Goal: Task Accomplishment & Management: Complete application form

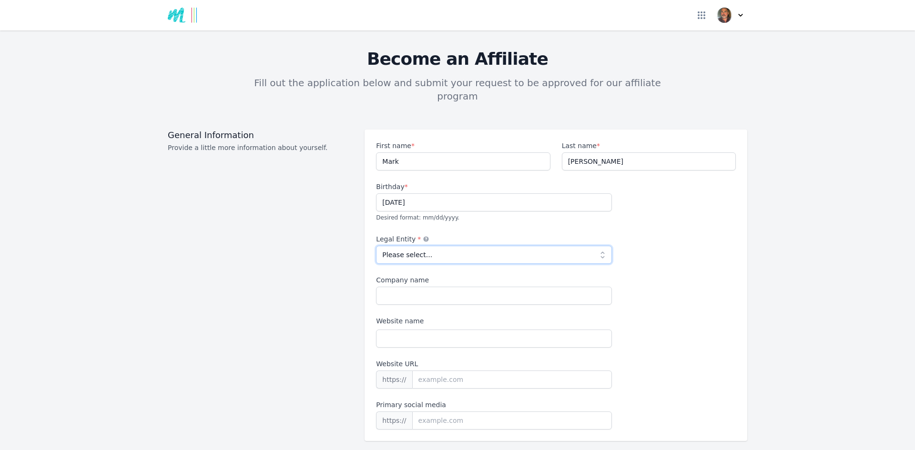
click at [599, 246] on select "Please select... Individual Partnership Corporation Sole Proprietorship Foreign…" at bounding box center [494, 255] width 236 height 18
select select "corporation"
click at [376, 246] on select "Please select... Individual Partnership Corporation Sole Proprietorship Foreign…" at bounding box center [494, 255] width 236 height 18
click at [408, 287] on input "Company name" at bounding box center [494, 296] width 236 height 18
type input "Truly Marketing Limited"
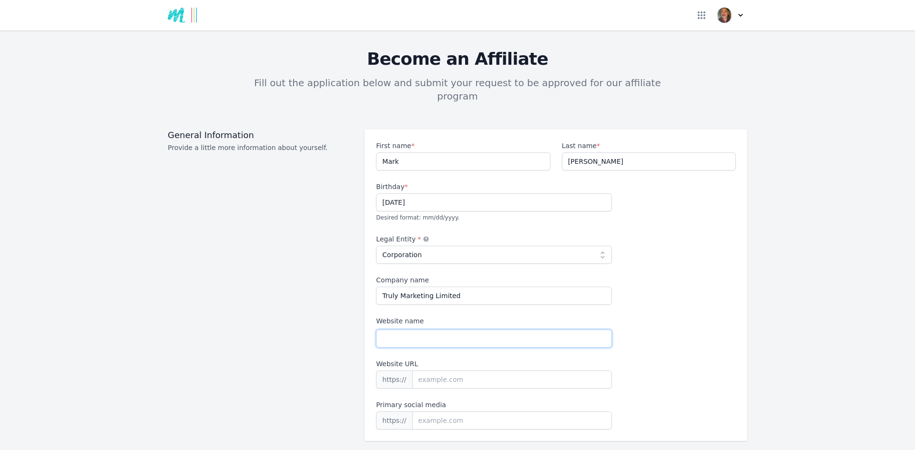
click at [412, 330] on input "Website name" at bounding box center [494, 339] width 236 height 18
type input "Truly Marketing"
click at [447, 371] on input "Website URL" at bounding box center [512, 380] width 200 height 18
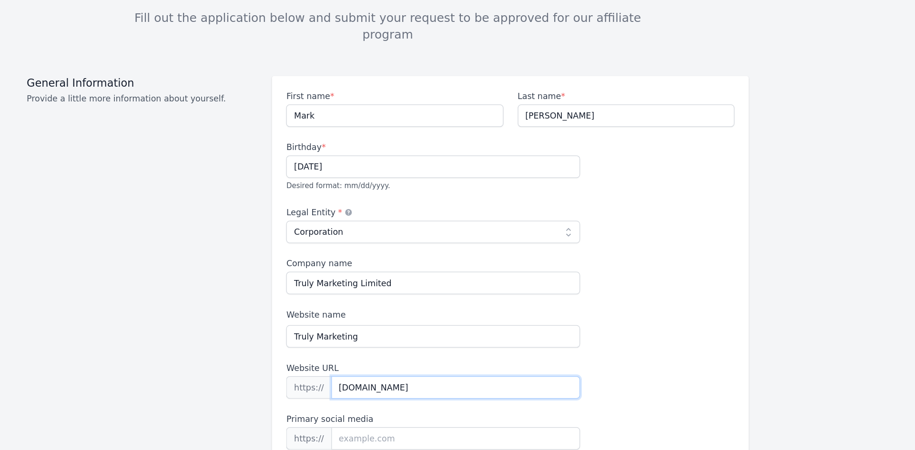
type input "[DOMAIN_NAME]"
click at [702, 327] on div "First name * [PERSON_NAME] Last name * [PERSON_NAME] Birthday * [DEMOGRAPHIC_DA…" at bounding box center [556, 285] width 360 height 289
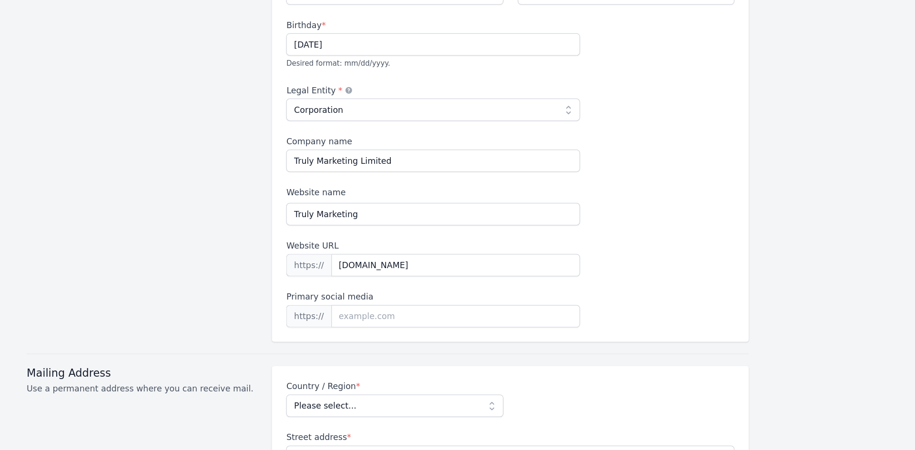
scroll to position [114, 0]
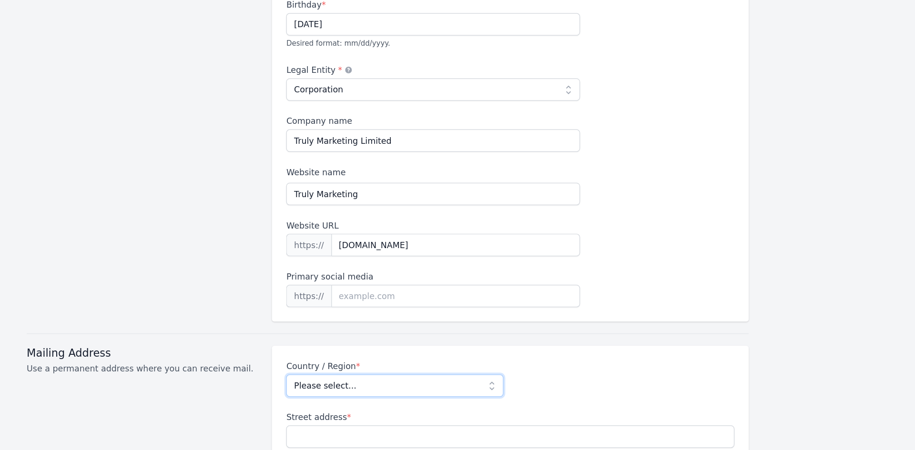
click at [492, 369] on select "Please select... [GEOGRAPHIC_DATA] [GEOGRAPHIC_DATA] [GEOGRAPHIC_DATA] [US_STAT…" at bounding box center [463, 378] width 174 height 18
select select "GB"
click at [376, 369] on select "Please select... [GEOGRAPHIC_DATA] [GEOGRAPHIC_DATA] [GEOGRAPHIC_DATA] [US_STAT…" at bounding box center [463, 378] width 174 height 18
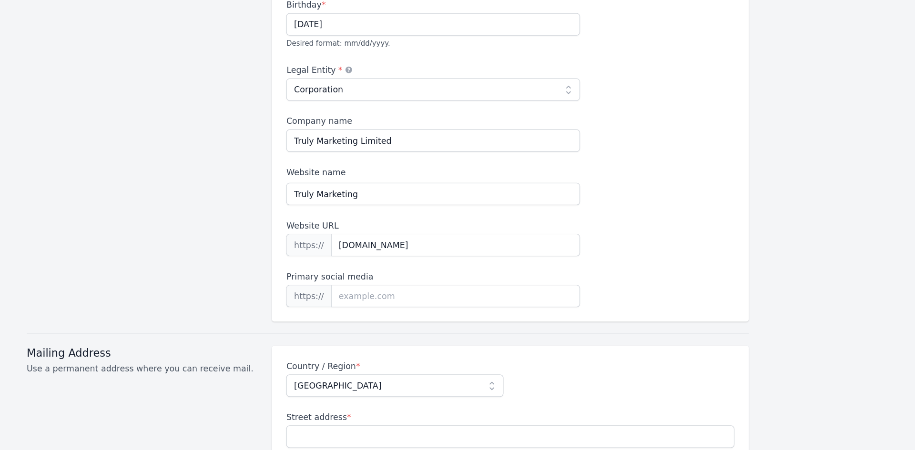
drag, startPoint x: 859, startPoint y: 233, endPoint x: 876, endPoint y: 224, distance: 18.8
drag, startPoint x: 880, startPoint y: 225, endPoint x: 858, endPoint y: 222, distance: 23.2
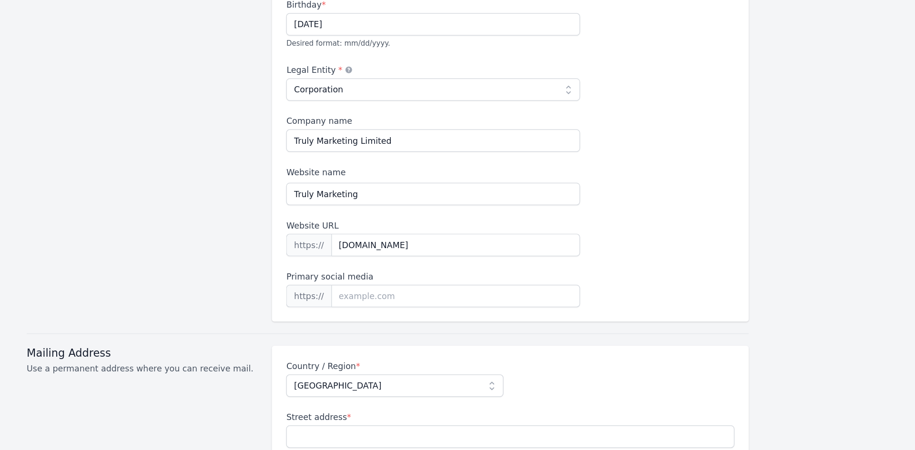
drag, startPoint x: 858, startPoint y: 222, endPoint x: 862, endPoint y: 202, distance: 20.6
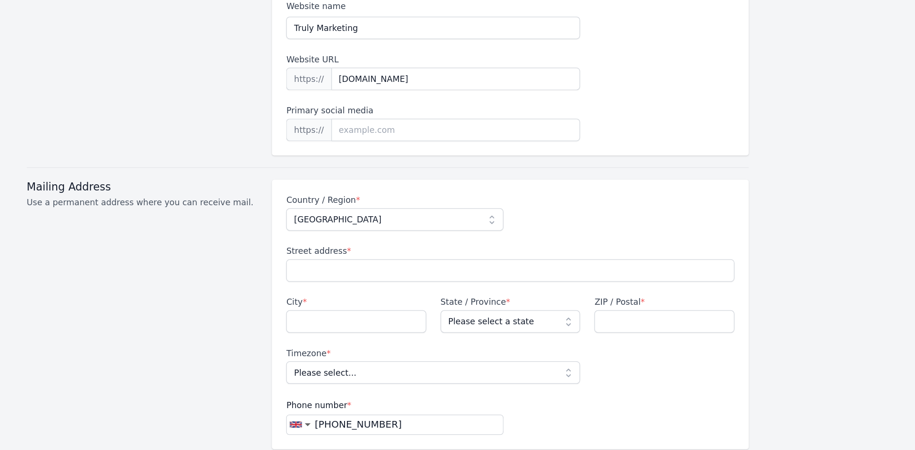
scroll to position [267, 0]
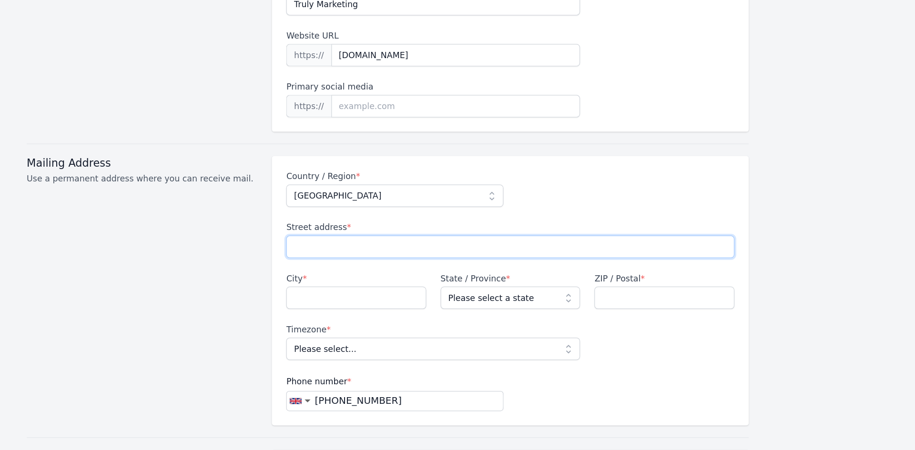
click at [433, 258] on input "Street address *" at bounding box center [556, 267] width 360 height 18
type input "[STREET_ADDRESS][PERSON_NAME]"
click at [407, 300] on input "City *" at bounding box center [432, 308] width 113 height 18
type input "Sale"
click at [591, 299] on select "Please select a state [GEOGRAPHIC_DATA] [GEOGRAPHIC_DATA] [GEOGRAPHIC_DATA] [GE…" at bounding box center [556, 308] width 113 height 18
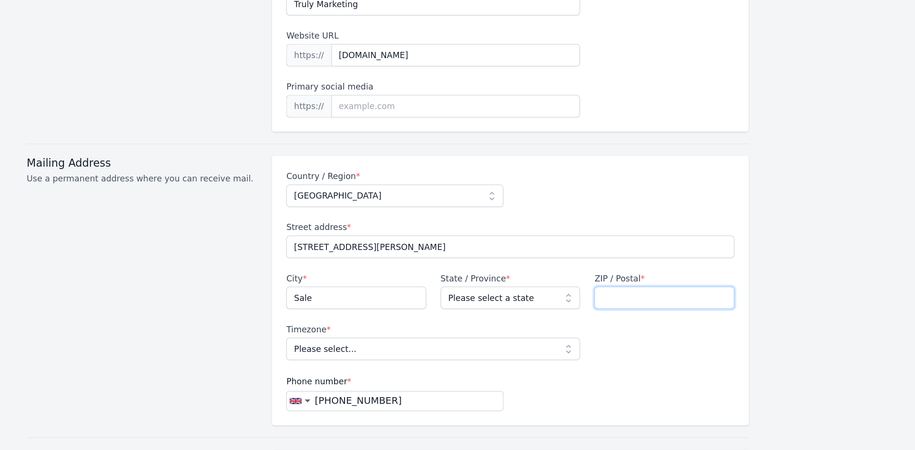
click at [625, 299] on input "ZIP / Postal *" at bounding box center [680, 308] width 113 height 18
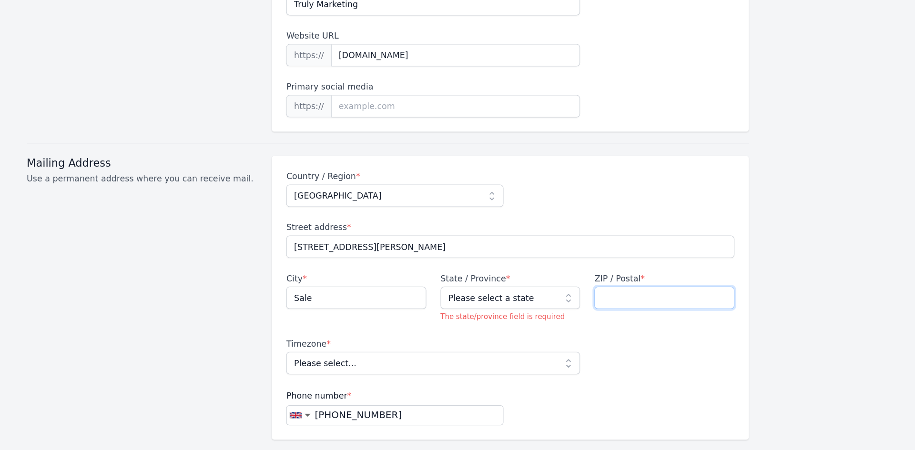
click at [625, 299] on input "ZIP / Postal *" at bounding box center [680, 308] width 113 height 18
click at [586, 299] on select "Please select a state [GEOGRAPHIC_DATA] [GEOGRAPHIC_DATA] [GEOGRAPHIC_DATA] [GE…" at bounding box center [556, 308] width 113 height 18
select select "CHS"
click at [500, 299] on select "Please select a state [GEOGRAPHIC_DATA] [GEOGRAPHIC_DATA] [GEOGRAPHIC_DATA] [GE…" at bounding box center [556, 308] width 113 height 18
click at [639, 300] on input "ZIP / Postal *" at bounding box center [680, 308] width 113 height 18
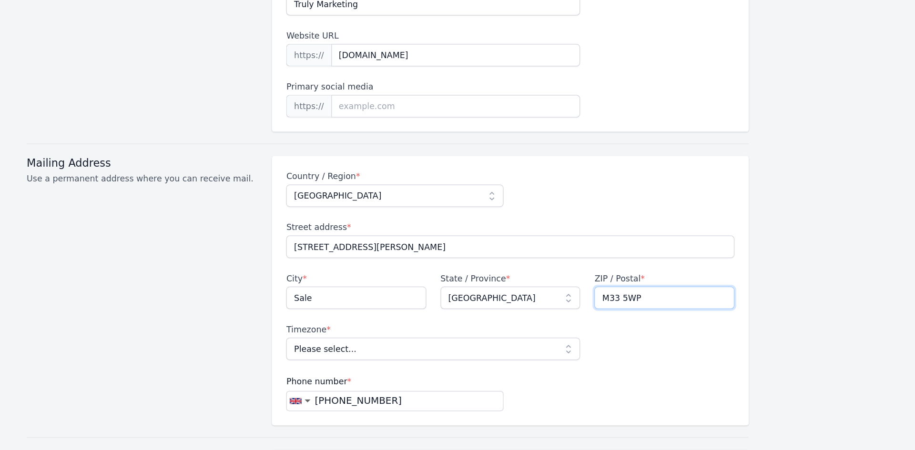
type input "M33 5WP"
click at [560, 340] on select "Please select... [GEOGRAPHIC_DATA]/[GEOGRAPHIC_DATA]" at bounding box center [494, 349] width 236 height 18
select select "Europe/[GEOGRAPHIC_DATA]"
click at [376, 340] on select "Please select... [GEOGRAPHIC_DATA]/[GEOGRAPHIC_DATA]" at bounding box center [494, 349] width 236 height 18
drag, startPoint x: 821, startPoint y: 324, endPoint x: 829, endPoint y: 307, distance: 19.4
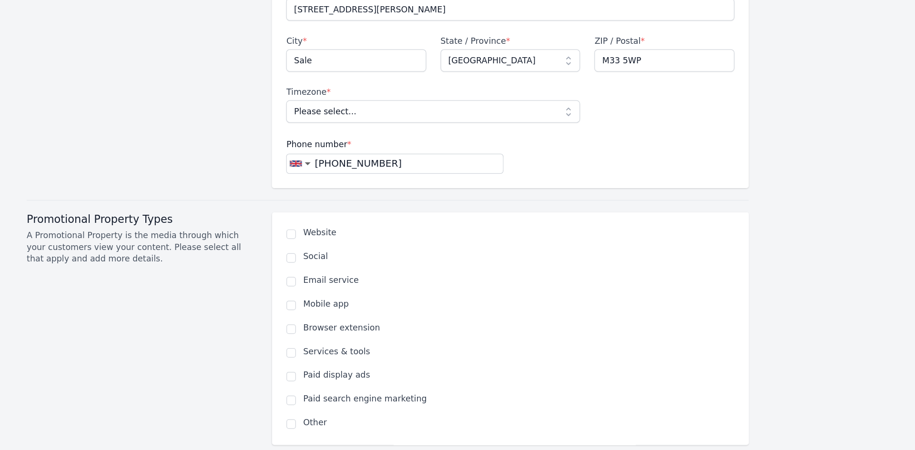
scroll to position [477, 0]
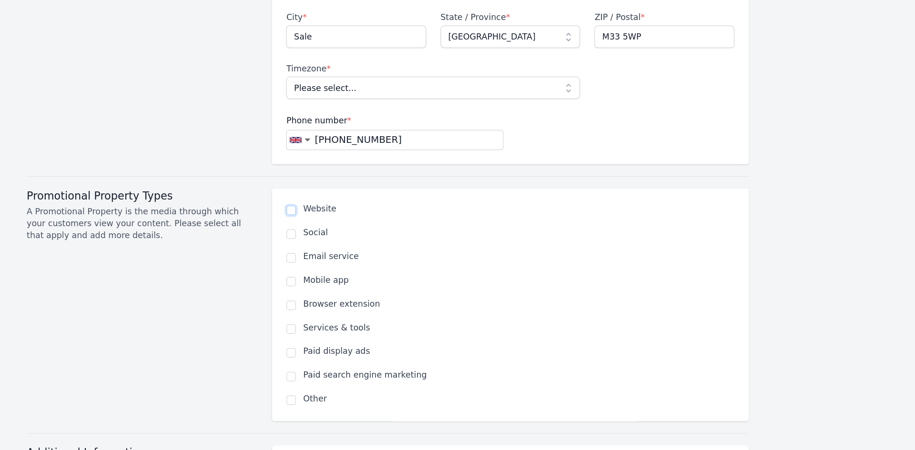
click at [377, 234] on input "checkbox" at bounding box center [380, 238] width 8 height 8
checkbox input "true"
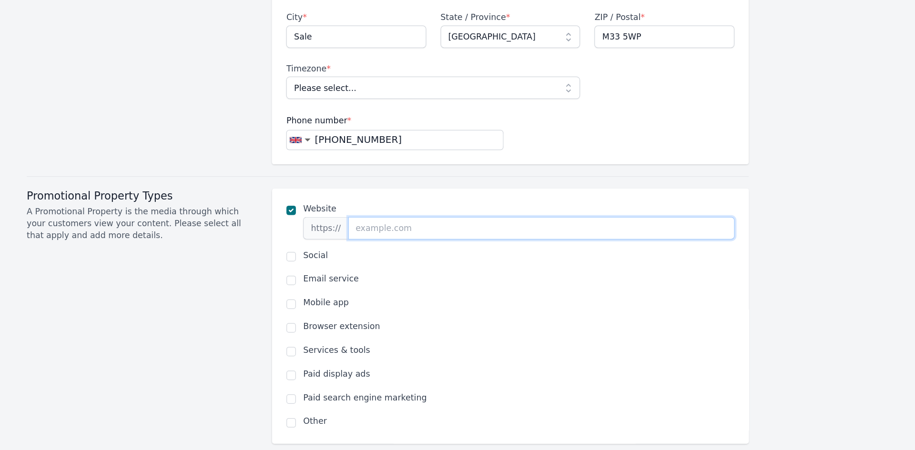
click at [440, 243] on input "url" at bounding box center [581, 252] width 310 height 18
click at [426, 244] on input "[DOMAIN_NAME]" at bounding box center [581, 252] width 310 height 18
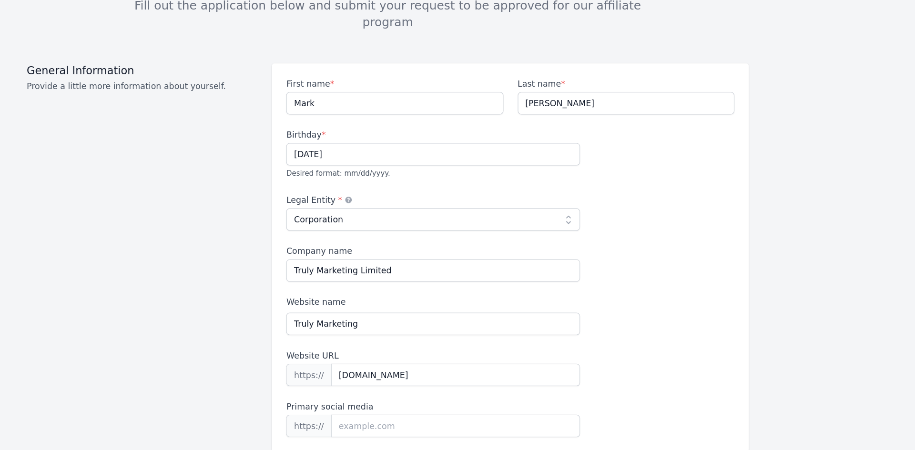
scroll to position [0, 0]
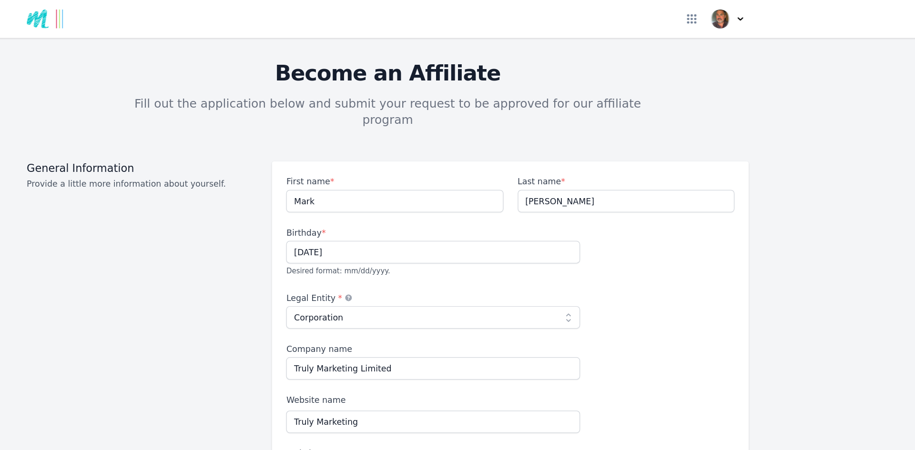
type input "[DOMAIN_NAME]"
drag, startPoint x: 880, startPoint y: 226, endPoint x: 880, endPoint y: 241, distance: 14.8
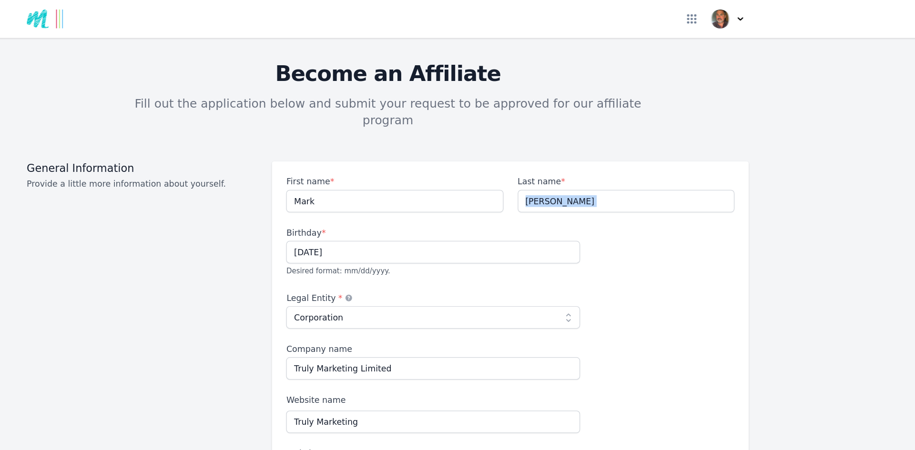
drag, startPoint x: 864, startPoint y: 235, endPoint x: 844, endPoint y: 258, distance: 30.4
drag, startPoint x: 880, startPoint y: 56, endPoint x: 757, endPoint y: 304, distance: 276.9
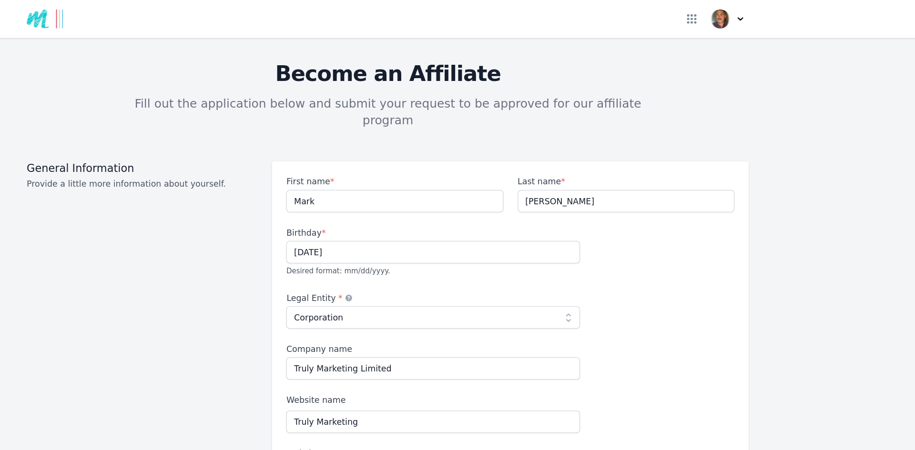
scroll to position [19, 0]
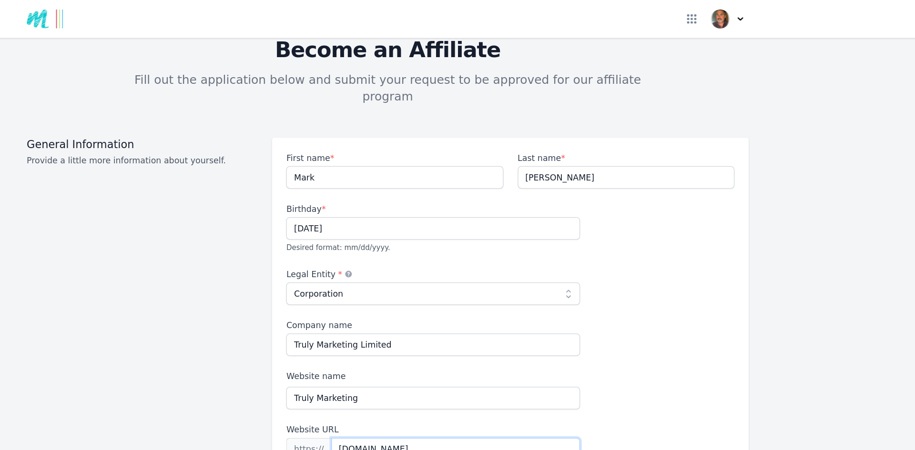
click at [412, 352] on input "[DOMAIN_NAME]" at bounding box center [512, 361] width 200 height 18
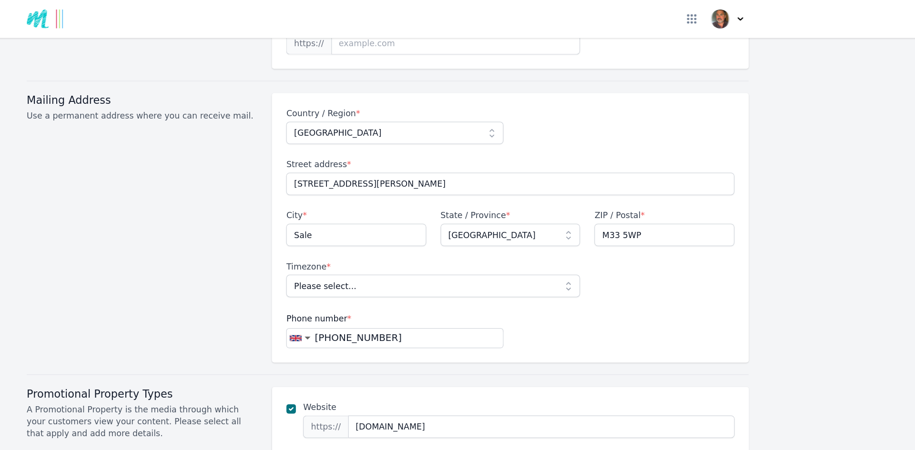
scroll to position [331, 0]
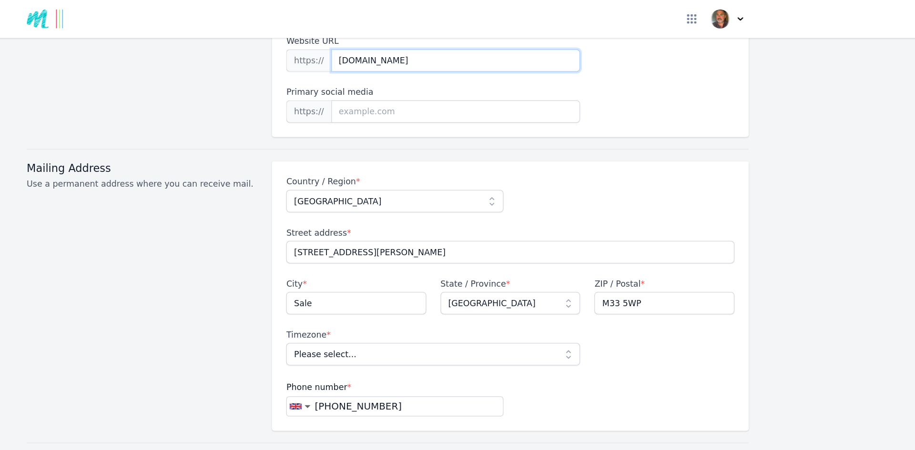
type input "[DOMAIN_NAME]"
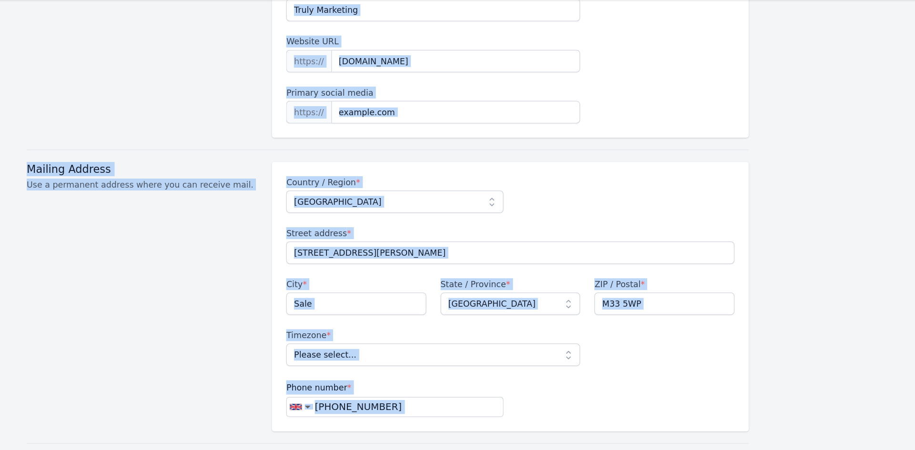
scroll to position [274, 0]
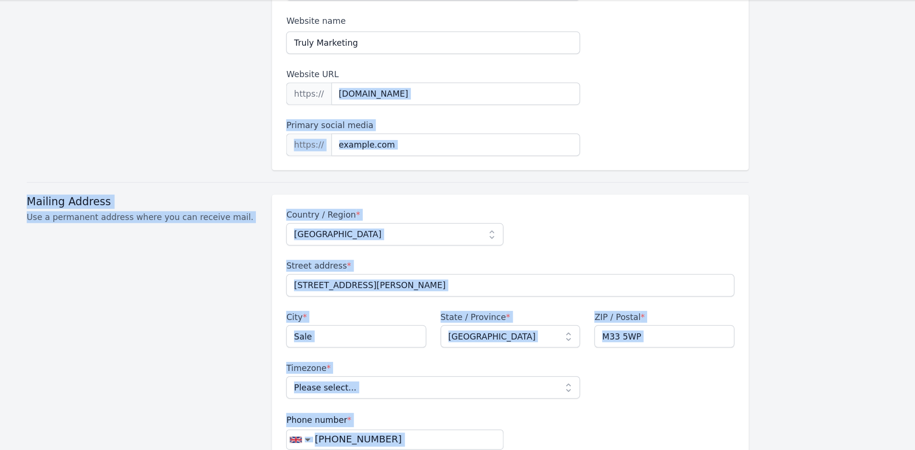
drag, startPoint x: 799, startPoint y: 358, endPoint x: 798, endPoint y: 85, distance: 272.2
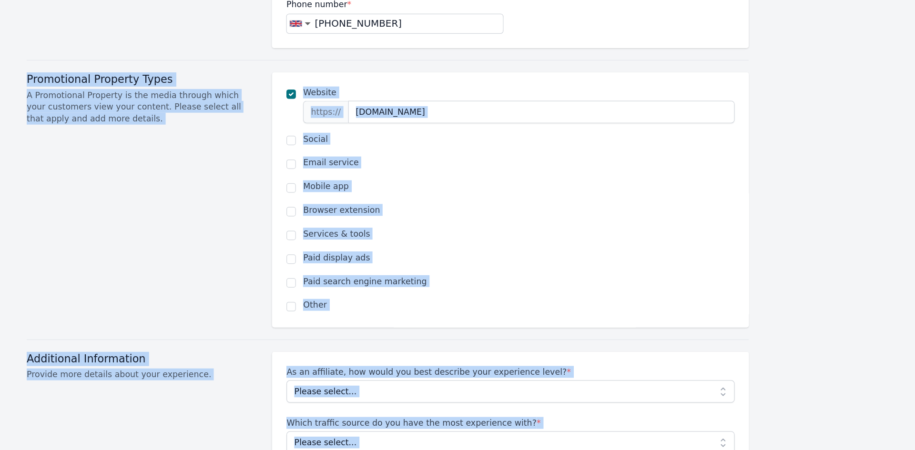
scroll to position [597, 0]
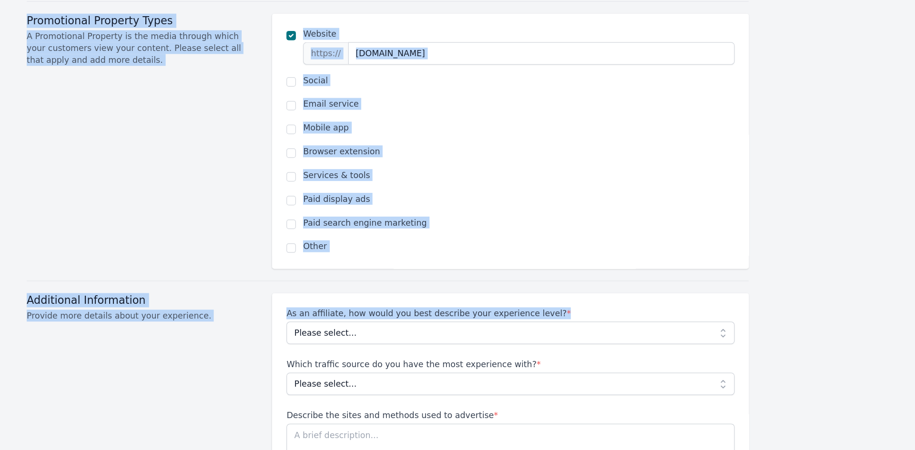
drag, startPoint x: 780, startPoint y: 390, endPoint x: 788, endPoint y: 326, distance: 64.5
click at [788, 326] on div "Become an Affiliate Fill out the application below and submit your request to b…" at bounding box center [457, 289] width 915 height 1712
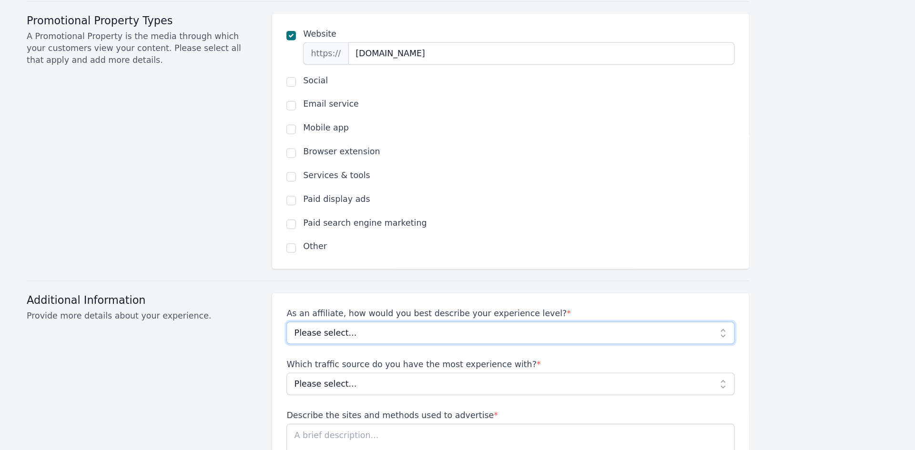
click at [523, 347] on select "Please select... Beginner Intermediate Expert" at bounding box center [556, 356] width 360 height 18
select select "Beginner"
click at [376, 347] on select "Please select... Beginner Intermediate Expert" at bounding box center [556, 356] width 360 height 18
click at [502, 389] on select "Please select... No experience Social media Pay per click Media buying Organic …" at bounding box center [556, 397] width 360 height 18
click at [376, 388] on select "Please select... No experience Social media Pay per click Media buying Organic …" at bounding box center [556, 397] width 360 height 18
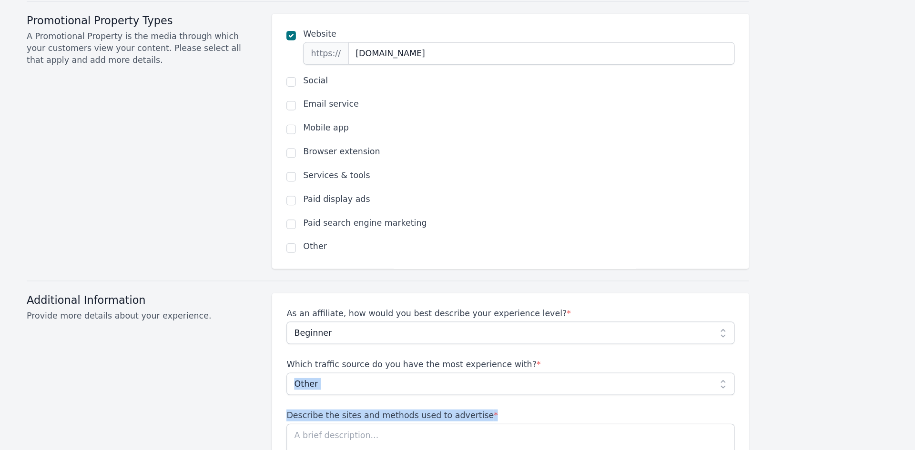
drag, startPoint x: 783, startPoint y: 446, endPoint x: 788, endPoint y: 395, distance: 51.7
click at [788, 395] on div "Become an Affiliate Fill out the application below and submit your request to b…" at bounding box center [457, 289] width 915 height 1712
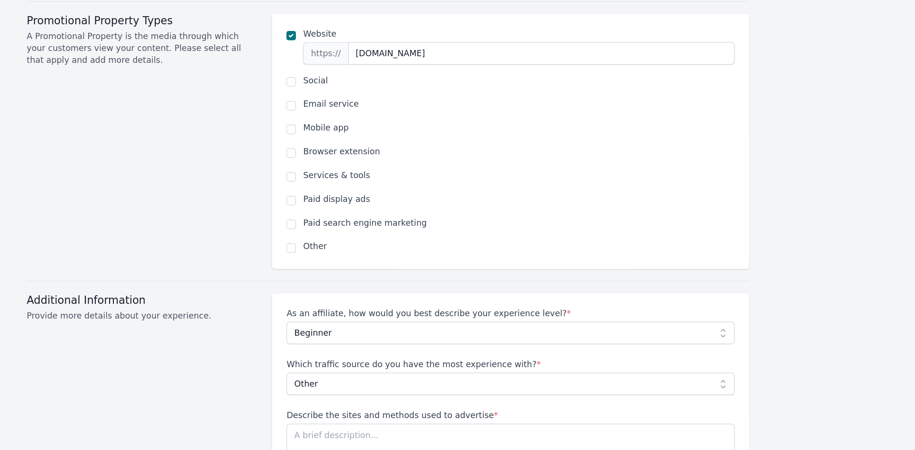
click at [788, 395] on div "Become an Affiliate Fill out the application below and submit your request to b…" at bounding box center [457, 289] width 915 height 1712
drag, startPoint x: 788, startPoint y: 395, endPoint x: 791, endPoint y: 416, distance: 21.6
click at [791, 416] on div "Become an Affiliate Fill out the application below and submit your request to b…" at bounding box center [457, 289] width 915 height 1712
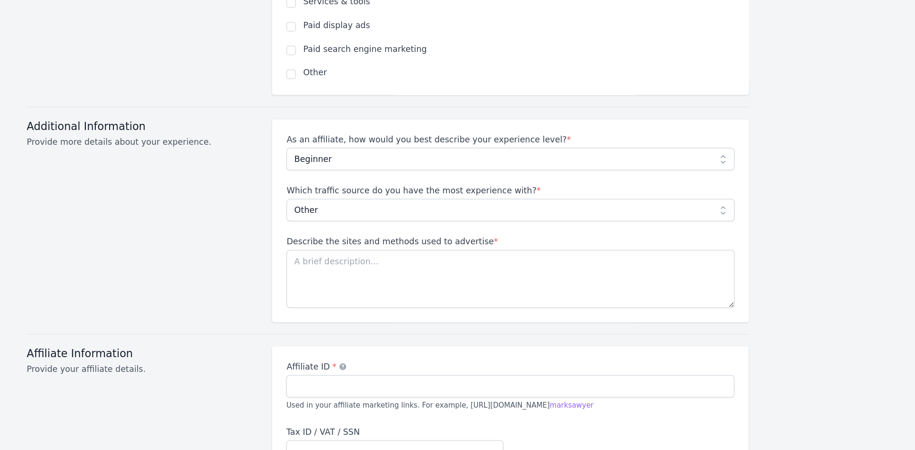
scroll to position [824, 0]
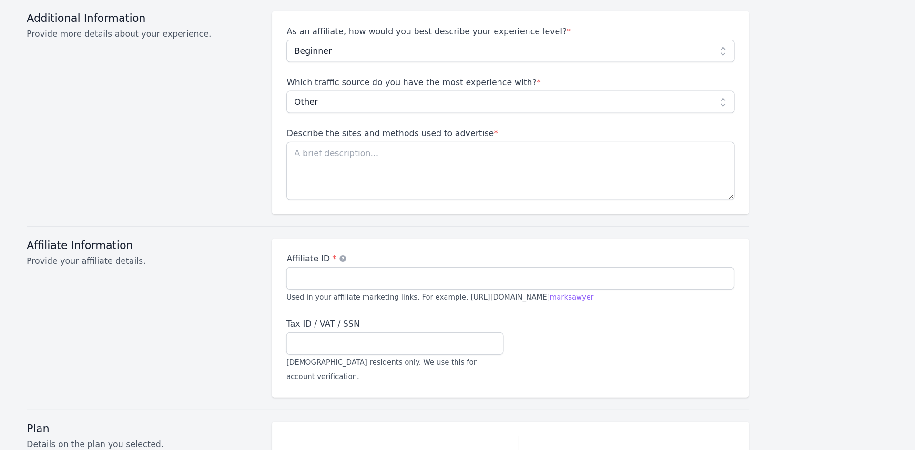
drag, startPoint x: 791, startPoint y: 416, endPoint x: 788, endPoint y: 362, distance: 53.9
click at [788, 362] on div "Become an Affiliate Fill out the application below and submit your request to b…" at bounding box center [457, 63] width 915 height 1712
click at [399, 162] on select "Please select... No experience Social media Pay per click Media buying Organic …" at bounding box center [556, 171] width 360 height 18
select select "Email"
click at [376, 162] on select "Please select... No experience Social media Pay per click Media buying Organic …" at bounding box center [556, 171] width 360 height 18
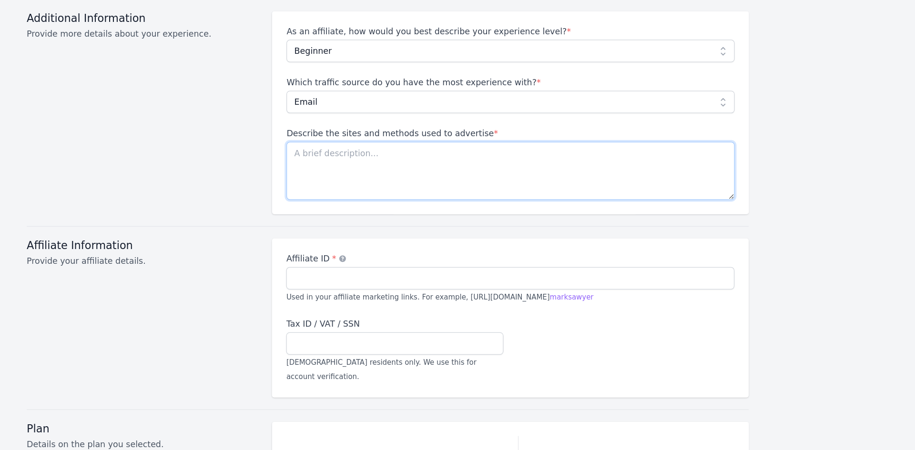
click at [425, 203] on textarea "Describe the sites and methods used to advertise *" at bounding box center [556, 226] width 360 height 47
type textarea "Direct email to warm market"
click at [414, 303] on input "Affiliate ID * An alternate term for your account nickname" at bounding box center [556, 312] width 360 height 18
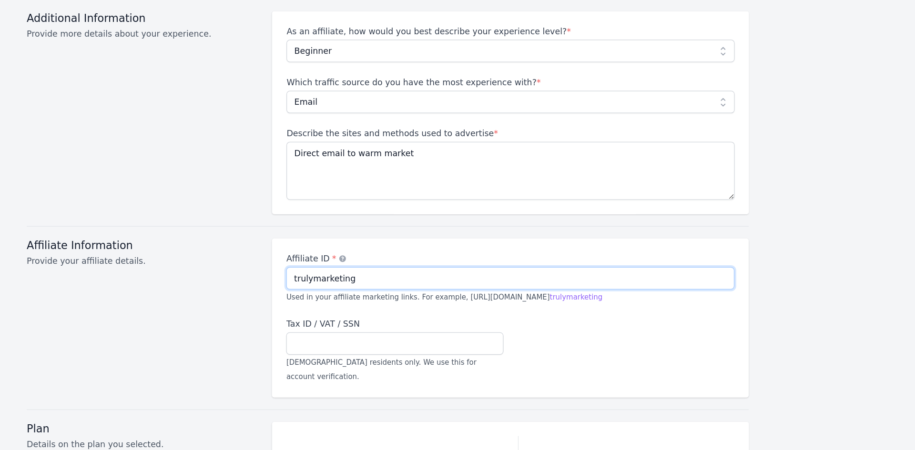
type input "trulymarketing"
drag, startPoint x: 771, startPoint y: 437, endPoint x: 774, endPoint y: 445, distance: 8.4
click at [774, 445] on div "Become an Affiliate Fill out the application below and submit your request to b…" at bounding box center [457, 63] width 915 height 1712
drag, startPoint x: 774, startPoint y: 448, endPoint x: 780, endPoint y: 464, distance: 17.8
click at [780, 450] on html "​ Error loading page We encounted an error loading the data for this page. We a…" at bounding box center [457, 225] width 915 height 450
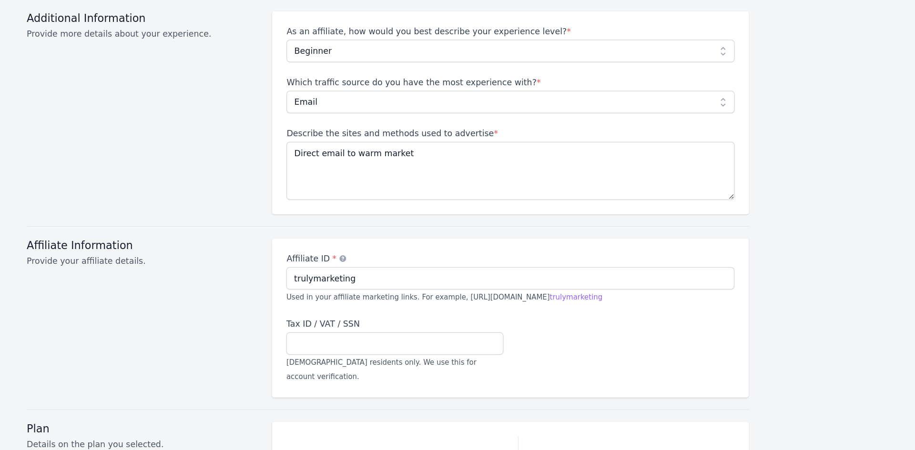
click at [772, 443] on div "Become an Affiliate Fill out the application below and submit your request to b…" at bounding box center [457, 63] width 915 height 1712
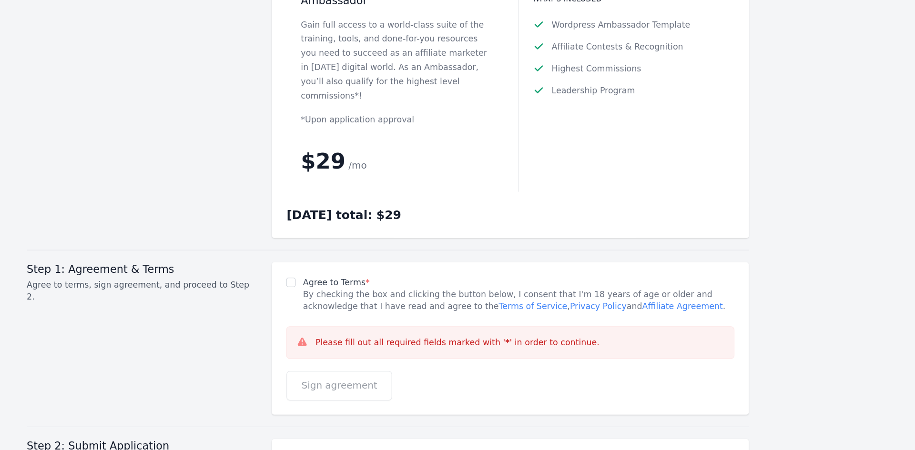
scroll to position [1288, 0]
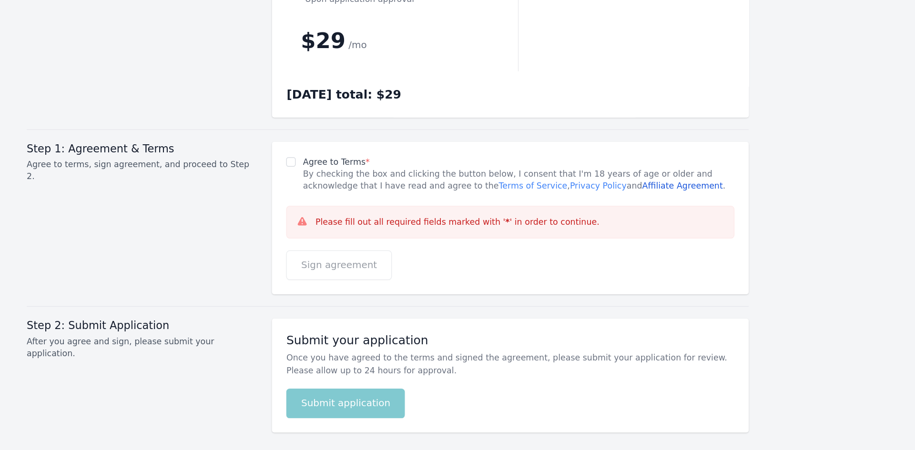
click at [662, 234] on link "Affiliate Agreement" at bounding box center [694, 238] width 65 height 8
